Goal: Information Seeking & Learning: Find specific page/section

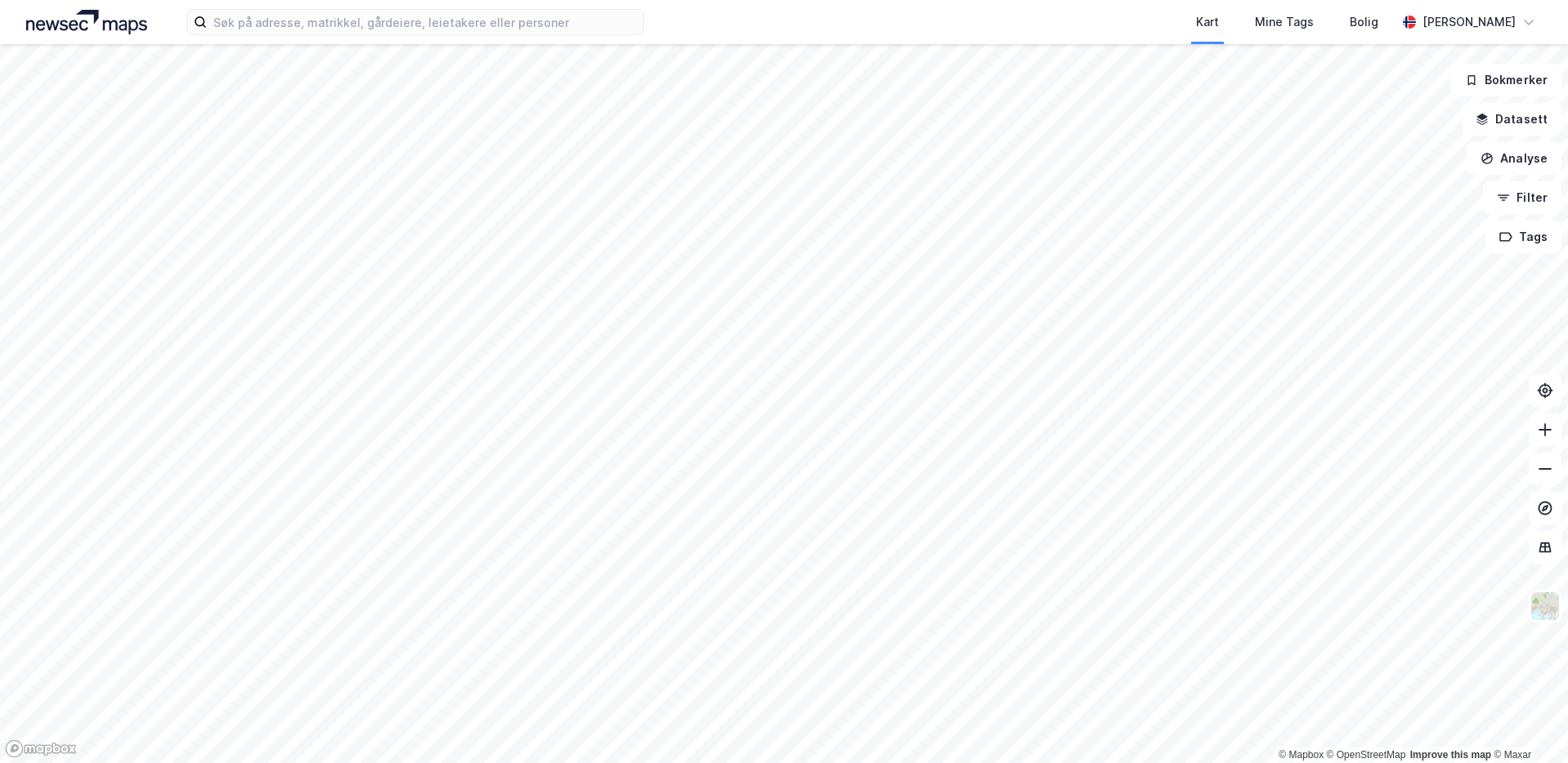
click at [396, 138] on div at bounding box center [784, 381] width 1568 height 763
click at [408, 29] on input at bounding box center [425, 22] width 436 height 24
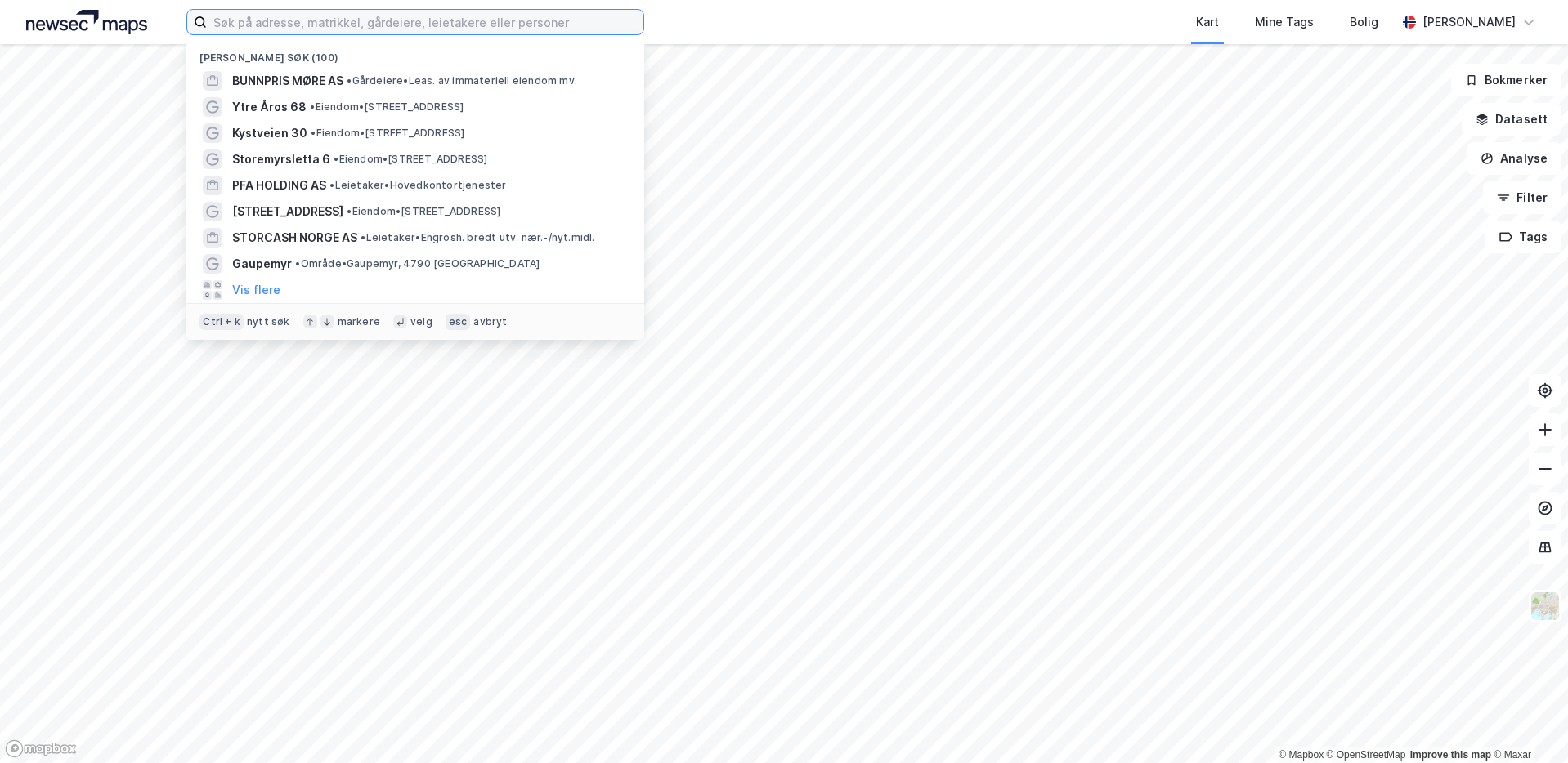
click at [464, 19] on input at bounding box center [425, 22] width 436 height 24
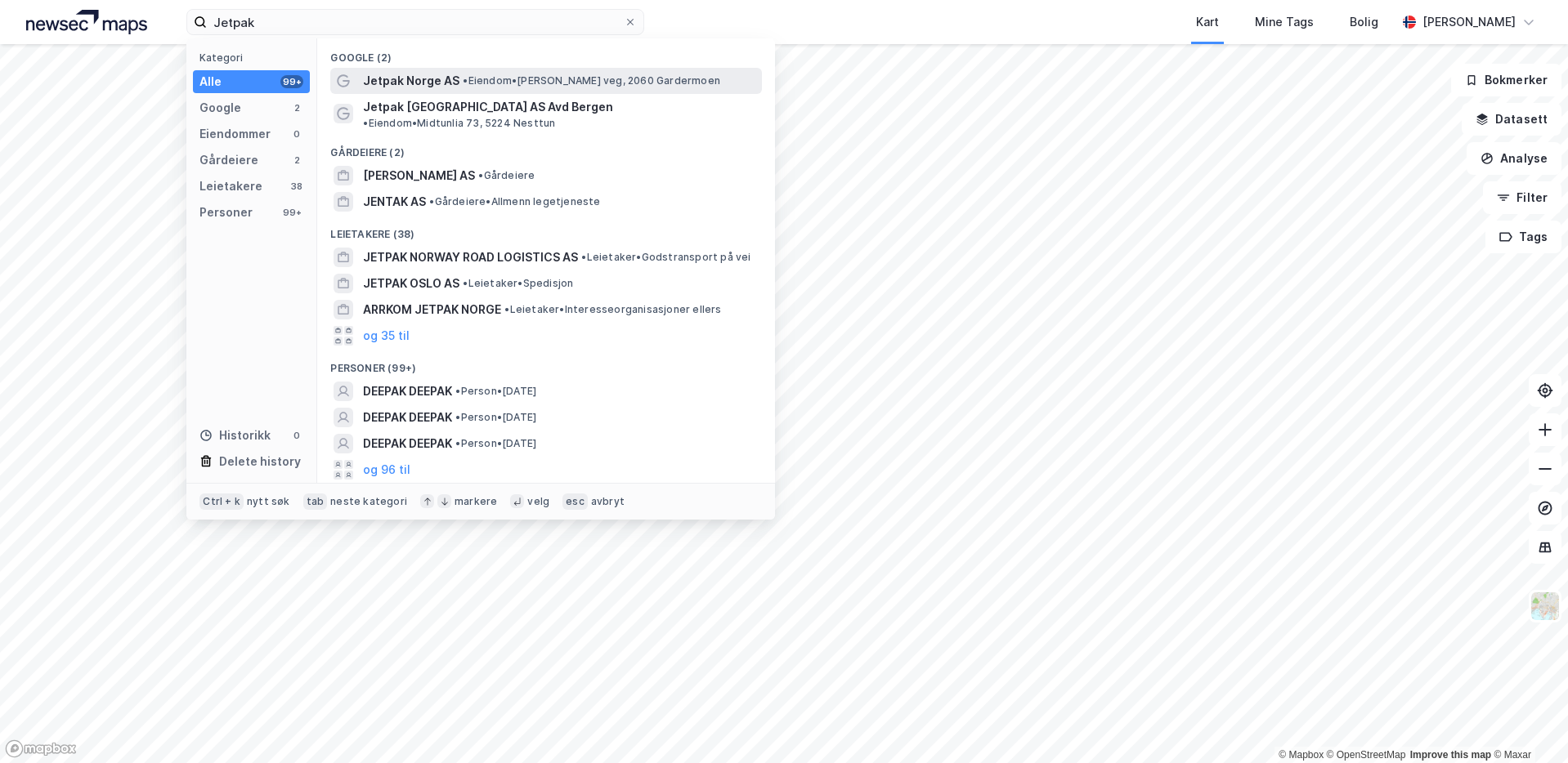
click at [444, 74] on span "Jetpak Norge AS" at bounding box center [410, 80] width 96 height 19
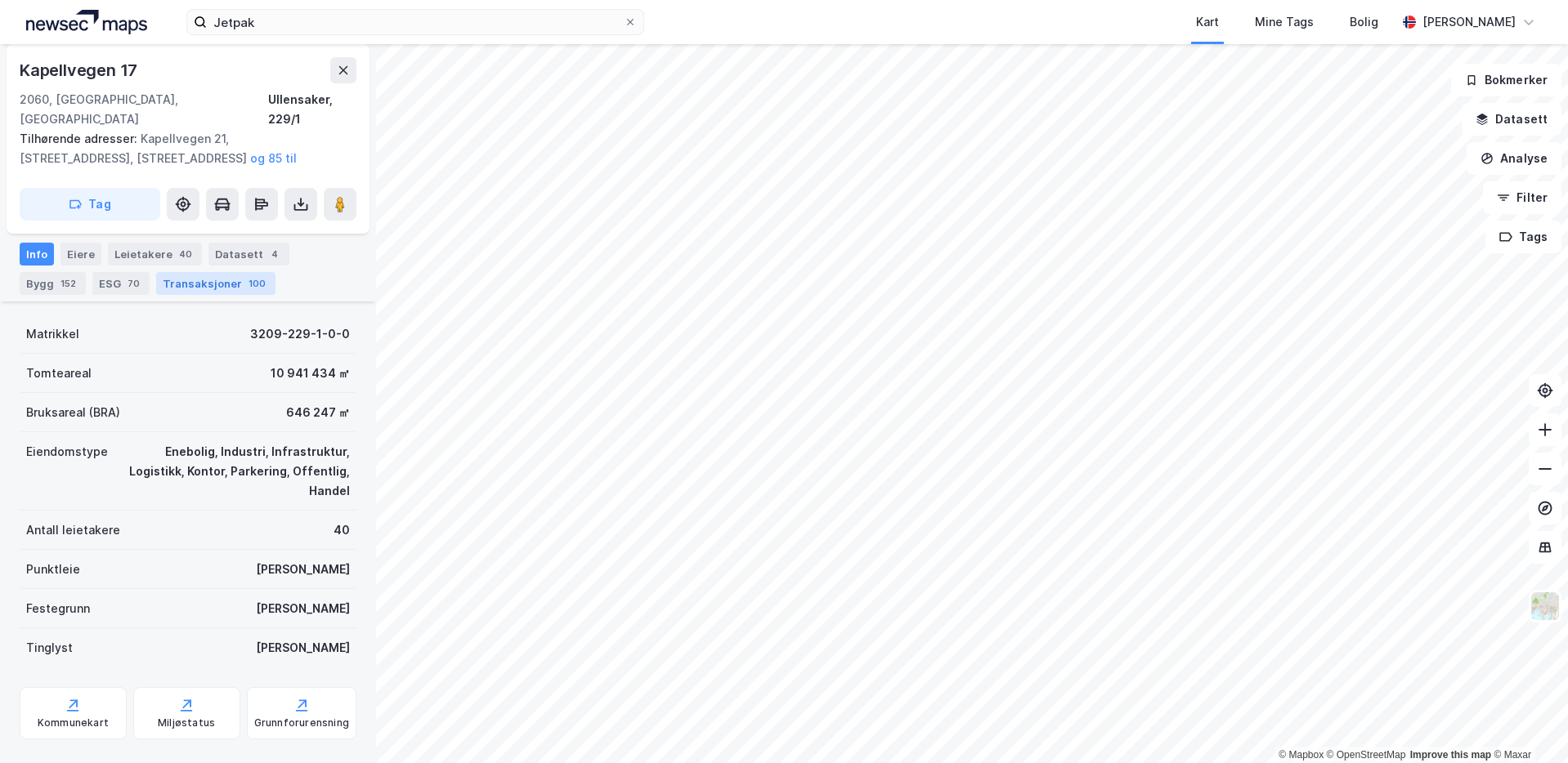
scroll to position [245, 0]
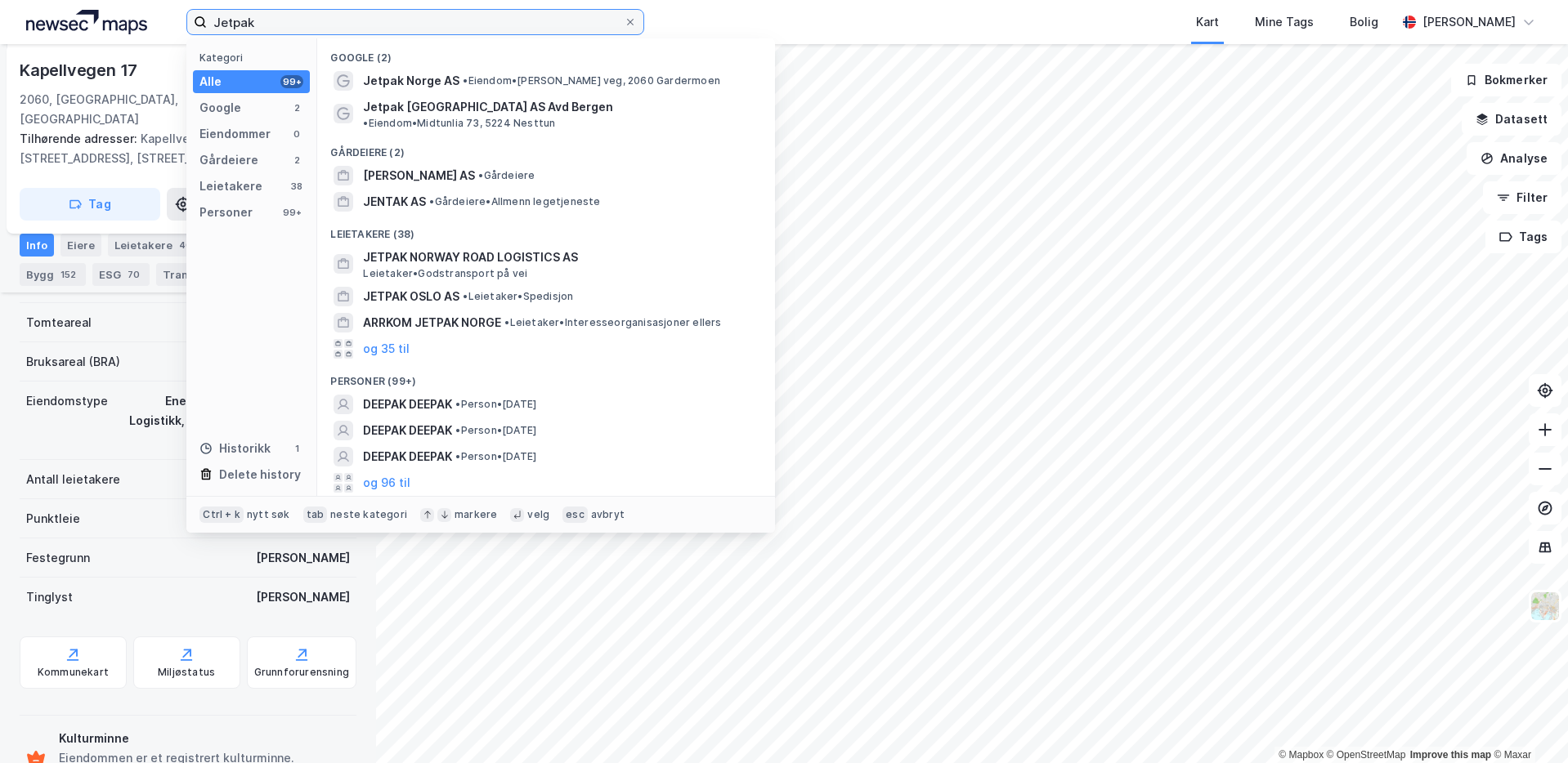
click at [361, 26] on input "Jetpak" at bounding box center [415, 22] width 417 height 24
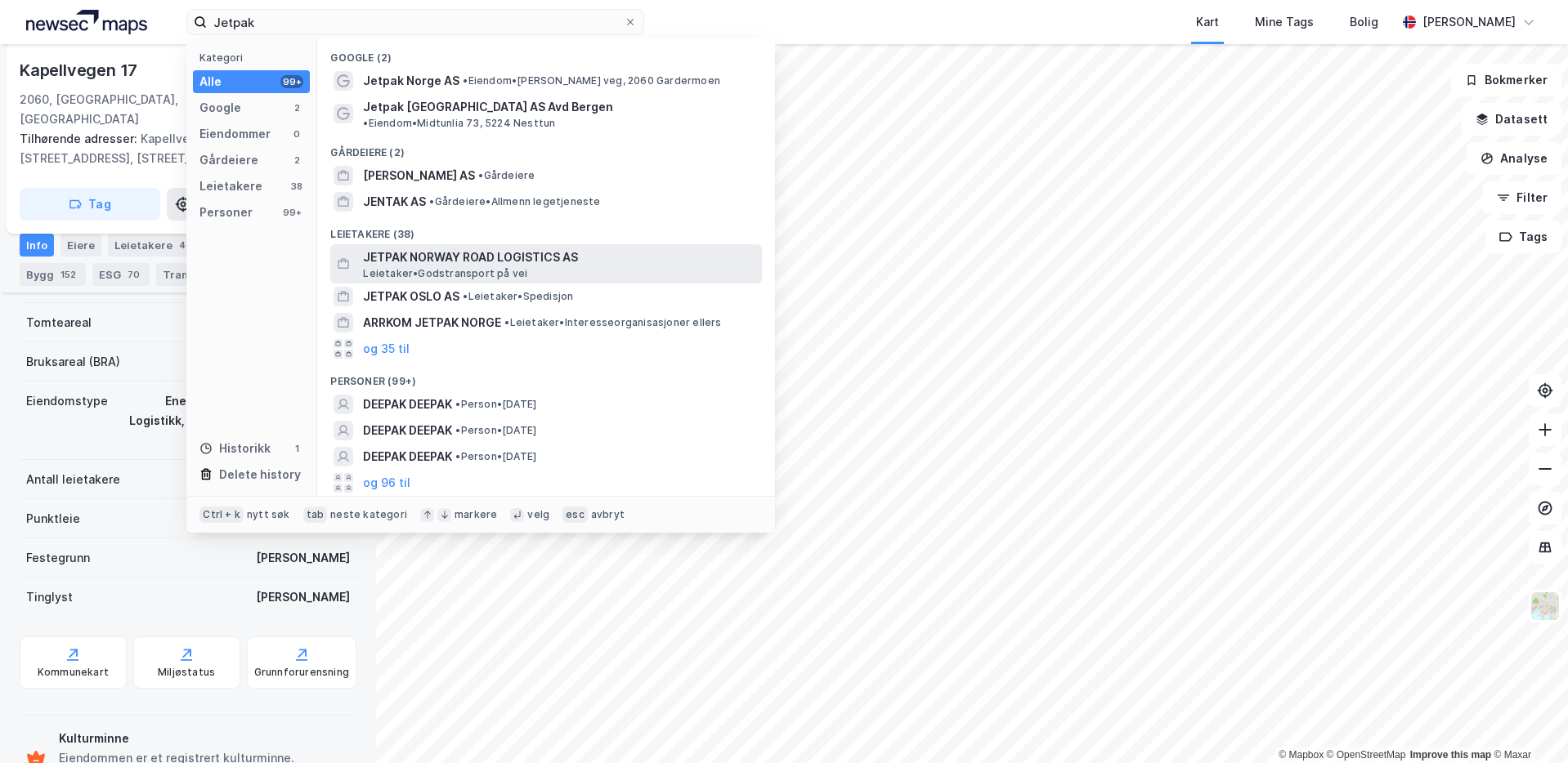
click at [438, 247] on span "JETPAK NORWAY ROAD LOGISTICS AS" at bounding box center [558, 257] width 392 height 19
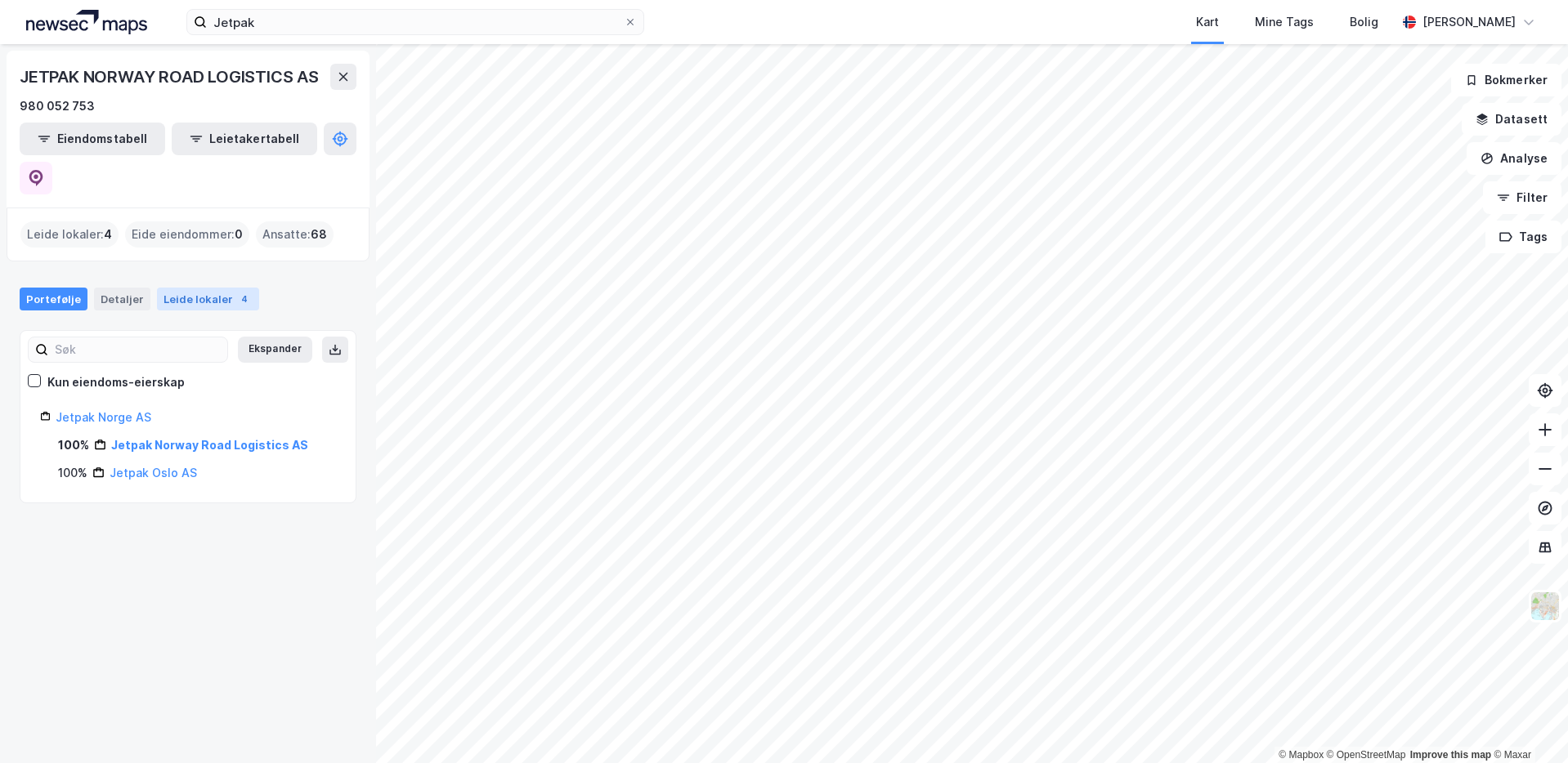
click at [223, 287] on div "Leide lokaler 4" at bounding box center [208, 298] width 102 height 23
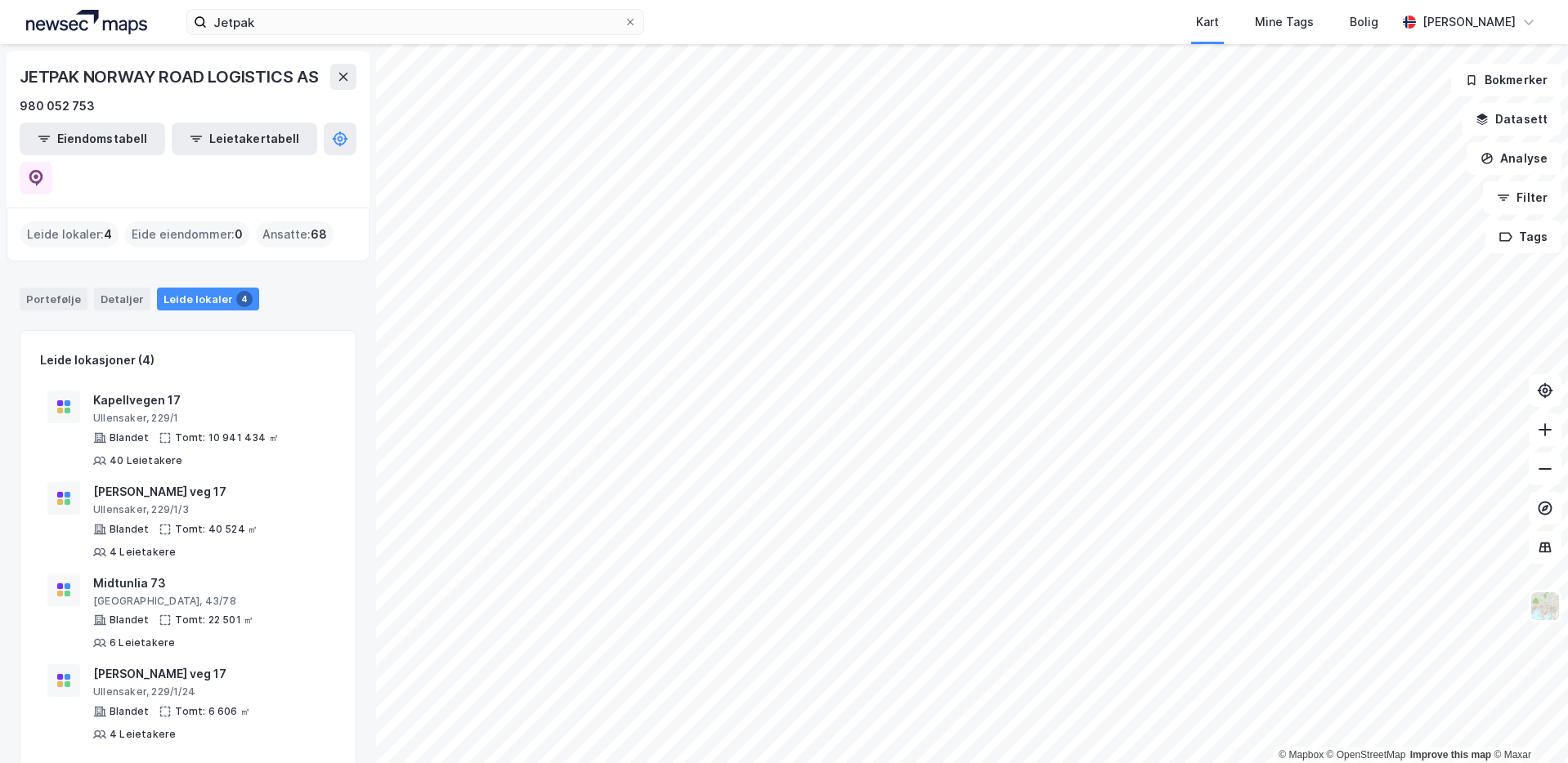
click at [351, 521] on div "JETPAK NORWAY ROAD LOGISTICS AS 980 052 753 Eiendomstabell Leietakertabell Leid…" at bounding box center [188, 404] width 376 height 720
click at [285, 16] on input "Jetpak" at bounding box center [415, 22] width 417 height 24
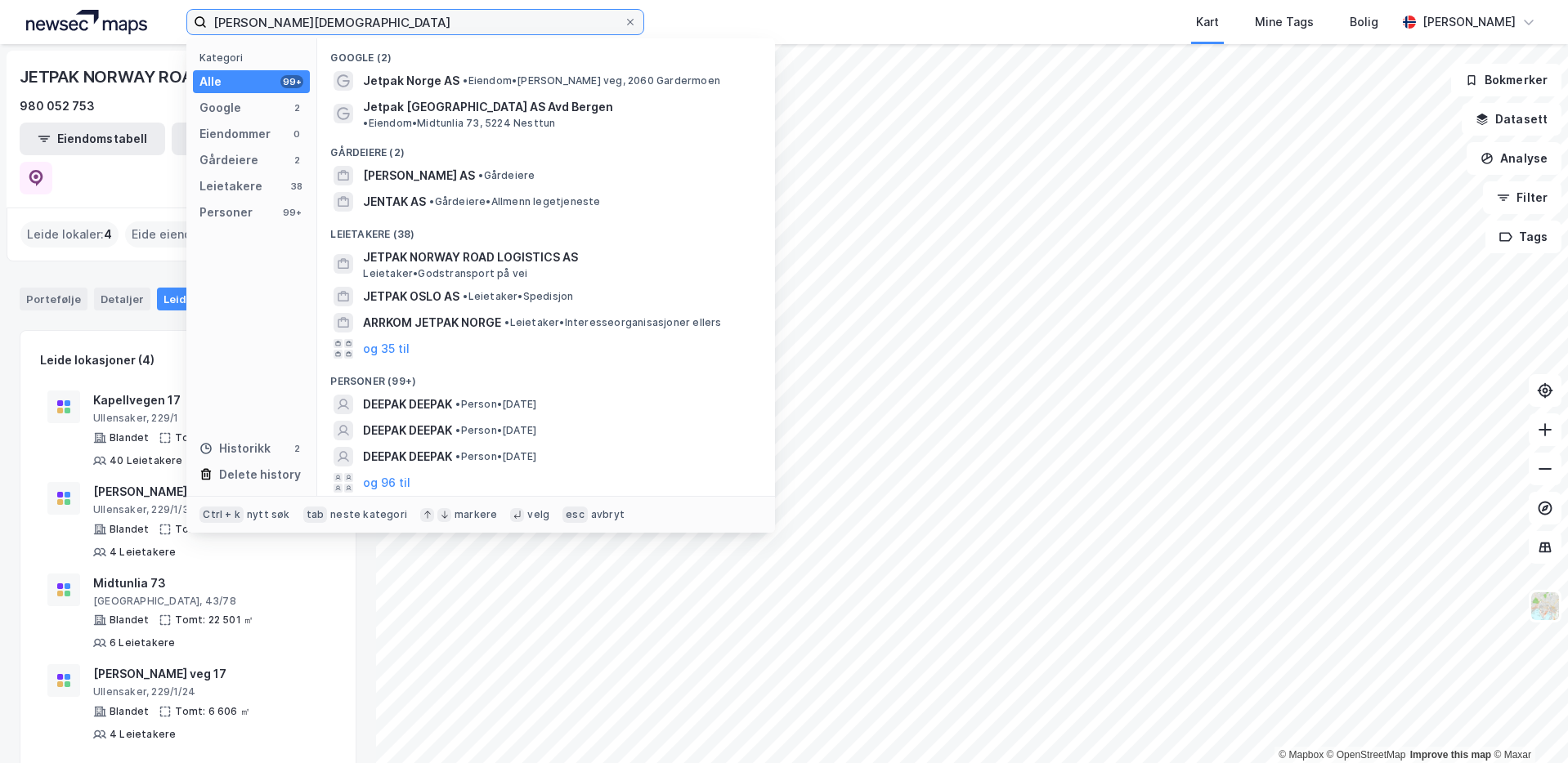
type input "Jetpak [GEOGRAPHIC_DATA]"
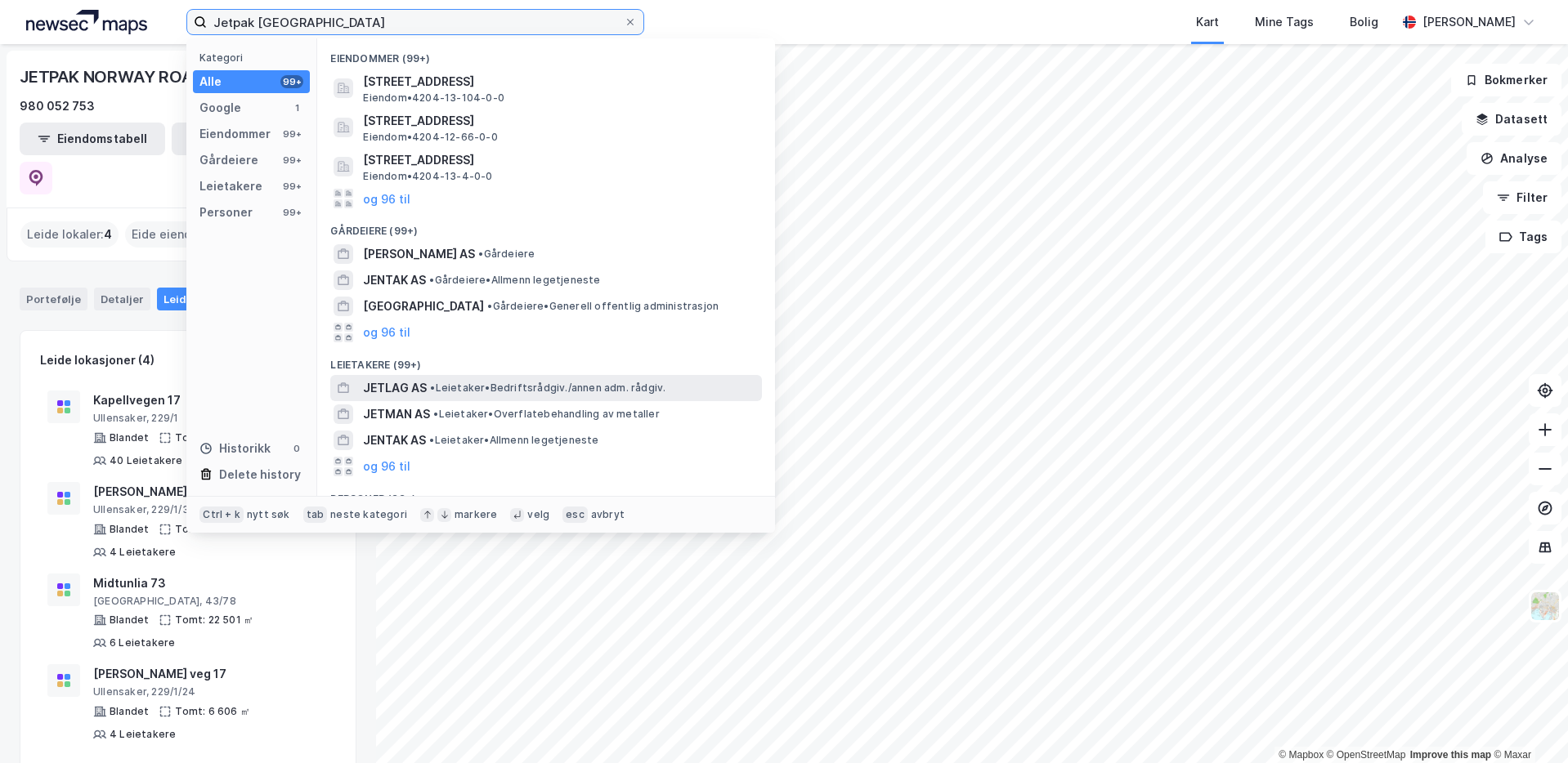
scroll to position [69, 0]
click at [418, 20] on input "Jetpak [GEOGRAPHIC_DATA]" at bounding box center [415, 22] width 417 height 24
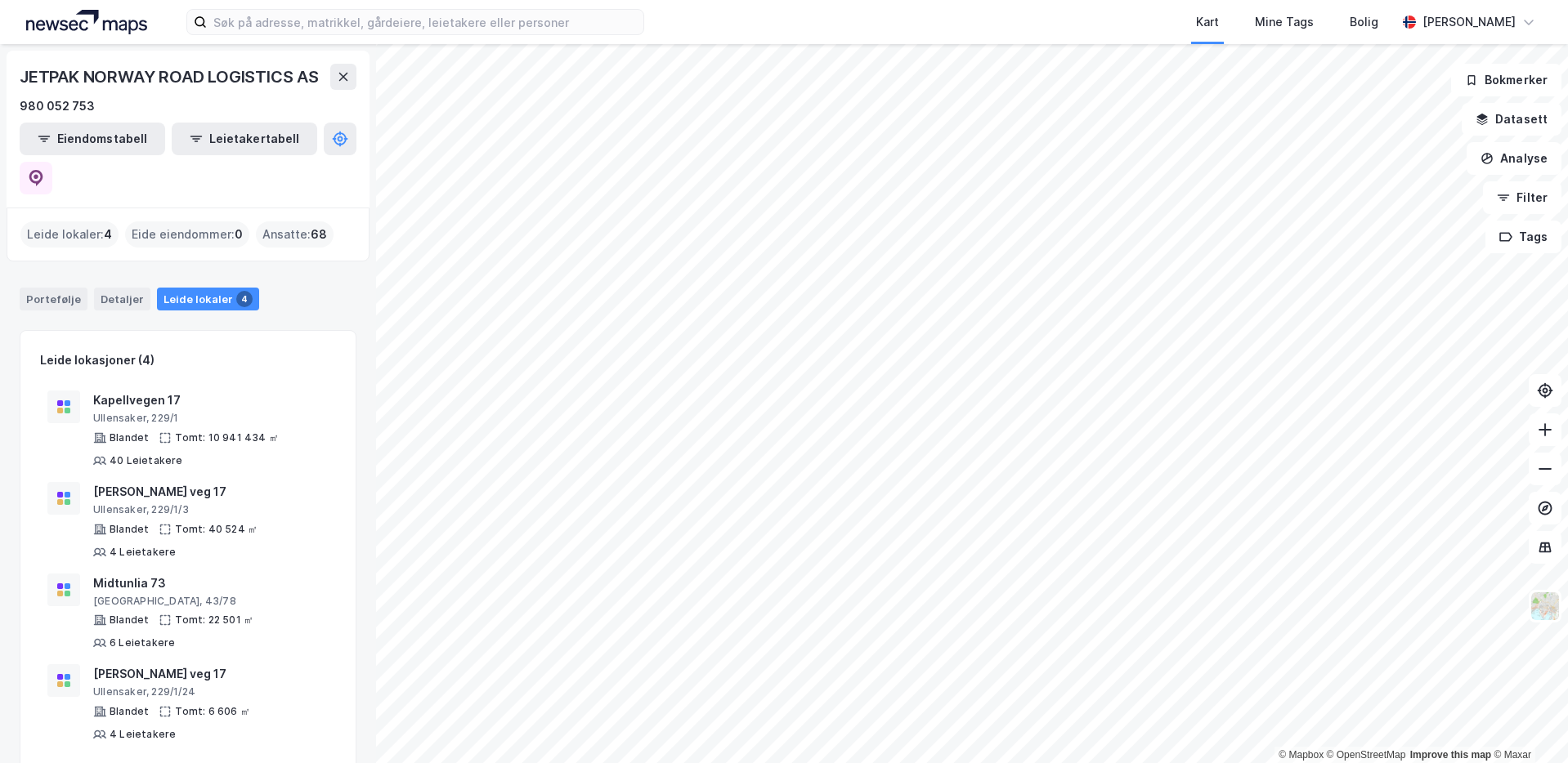
click at [787, 39] on div "Kart Mine Tags Bolig" at bounding box center [1059, 22] width 674 height 44
